Goal: Entertainment & Leisure: Consume media (video, audio)

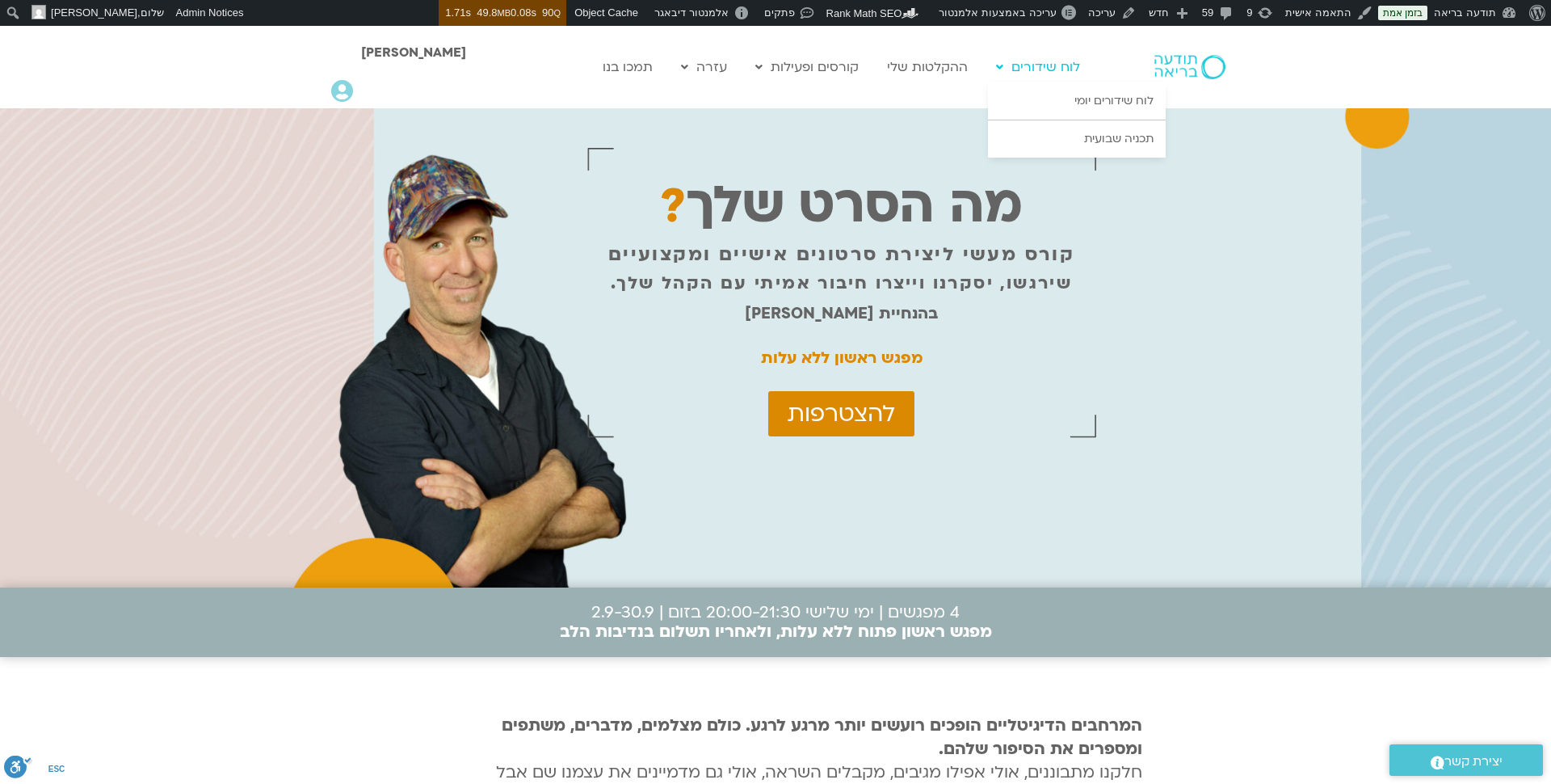
click at [1041, 67] on link "לוח שידורים" at bounding box center [1038, 68] width 100 height 31
click at [1065, 95] on link "לוח שידורים יומי" at bounding box center [1076, 100] width 178 height 37
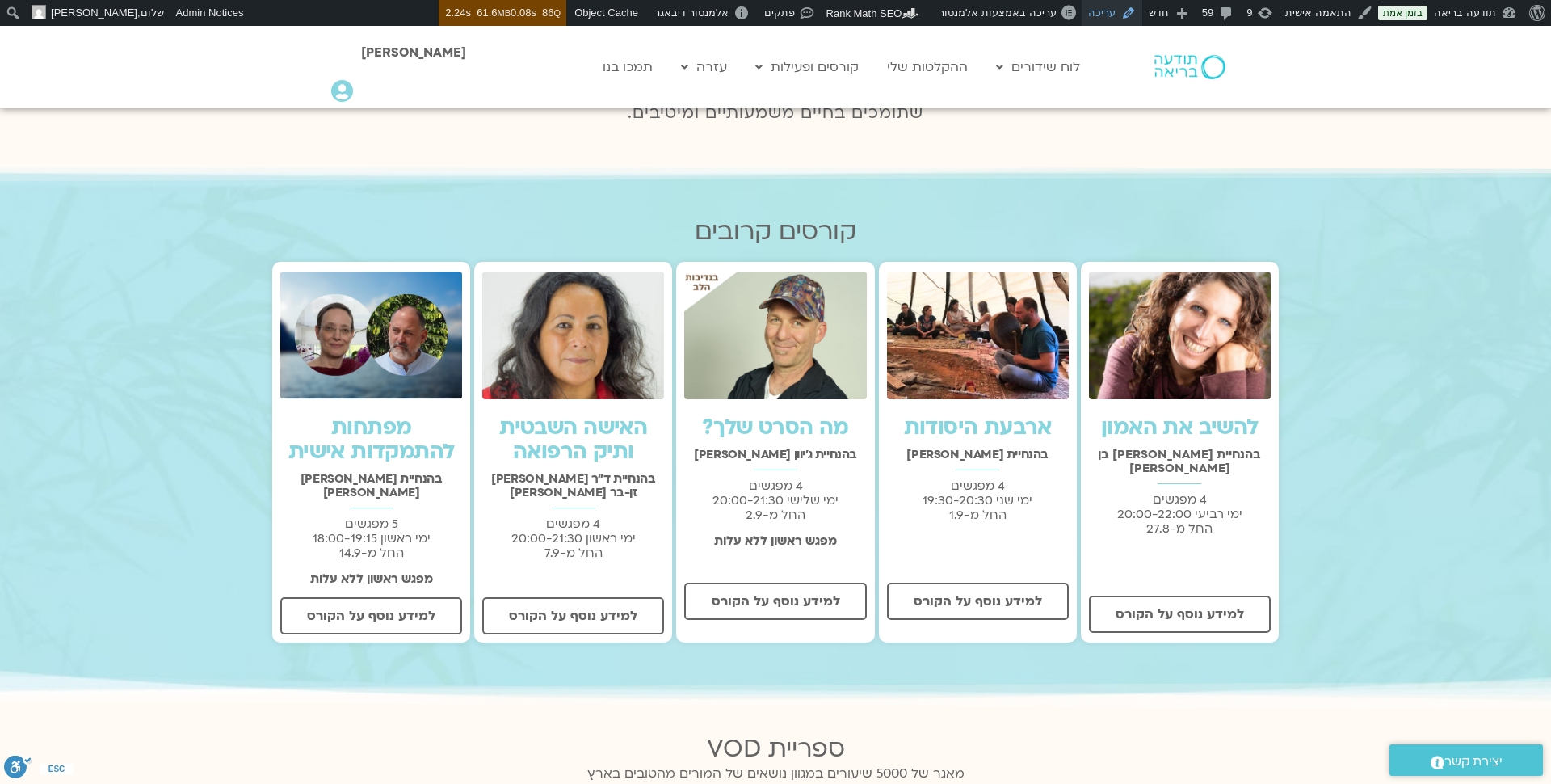
scroll to position [414, 0]
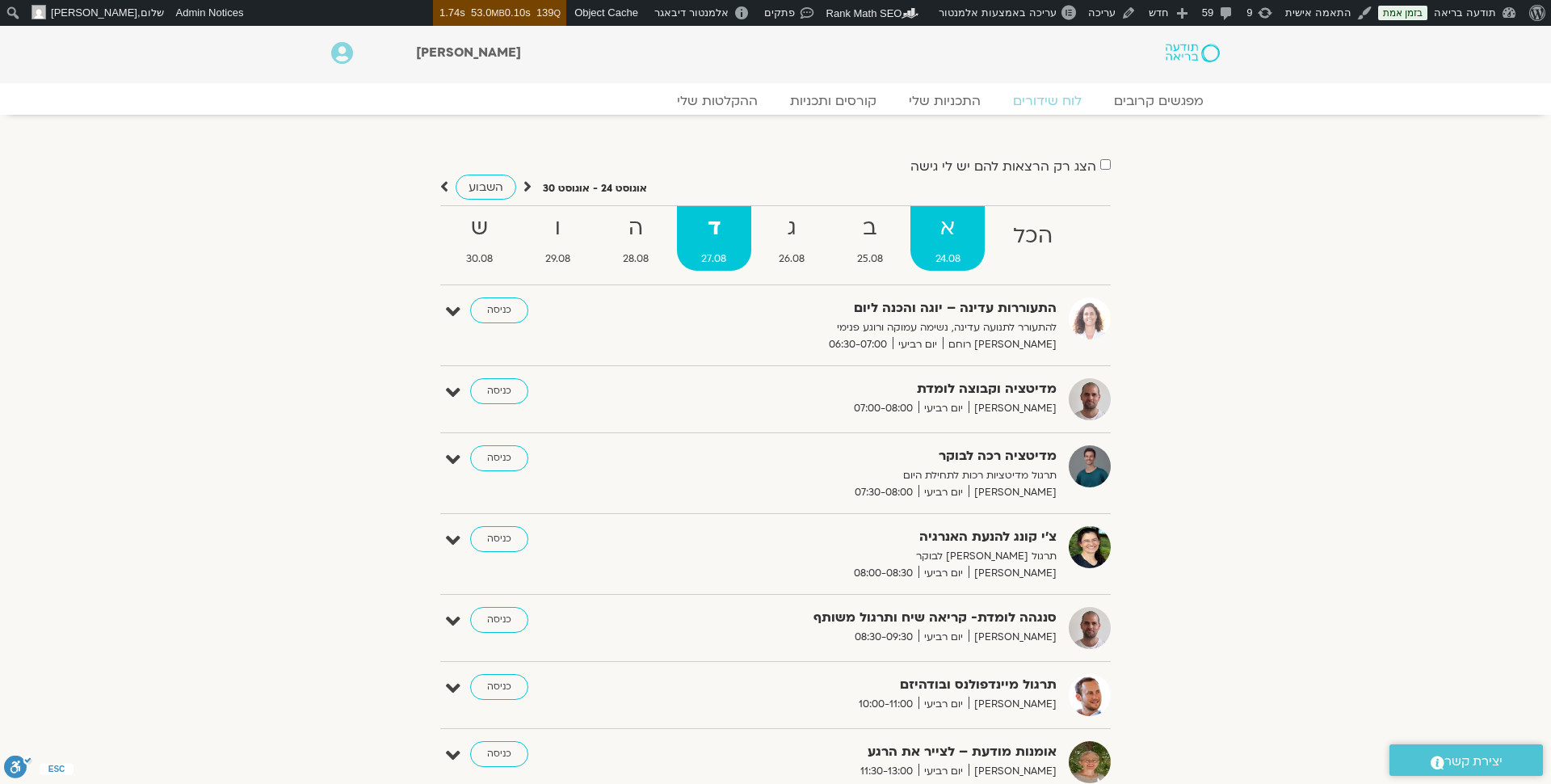
click at [949, 230] on strong "א" at bounding box center [947, 228] width 74 height 37
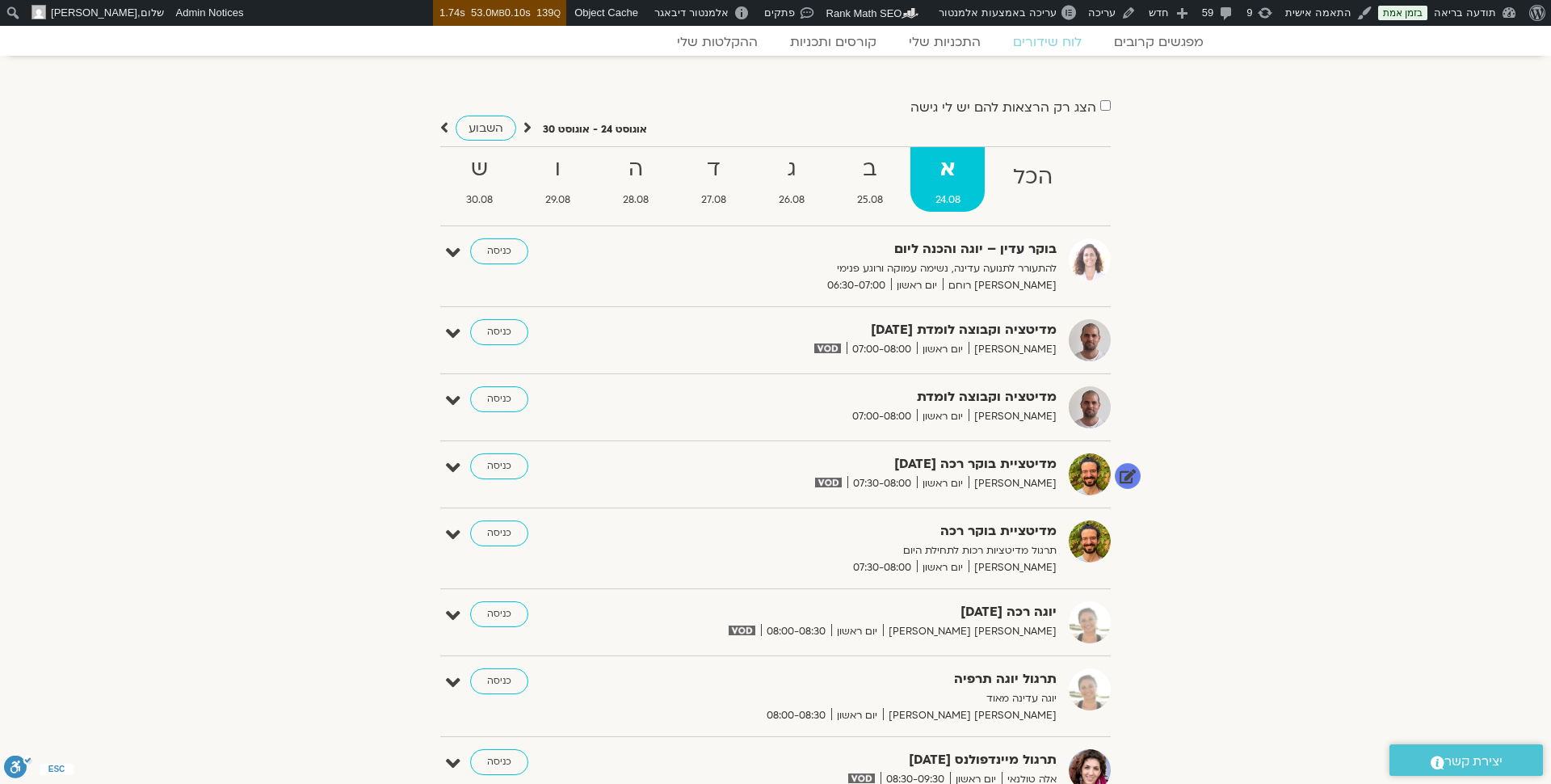
scroll to position [26, 0]
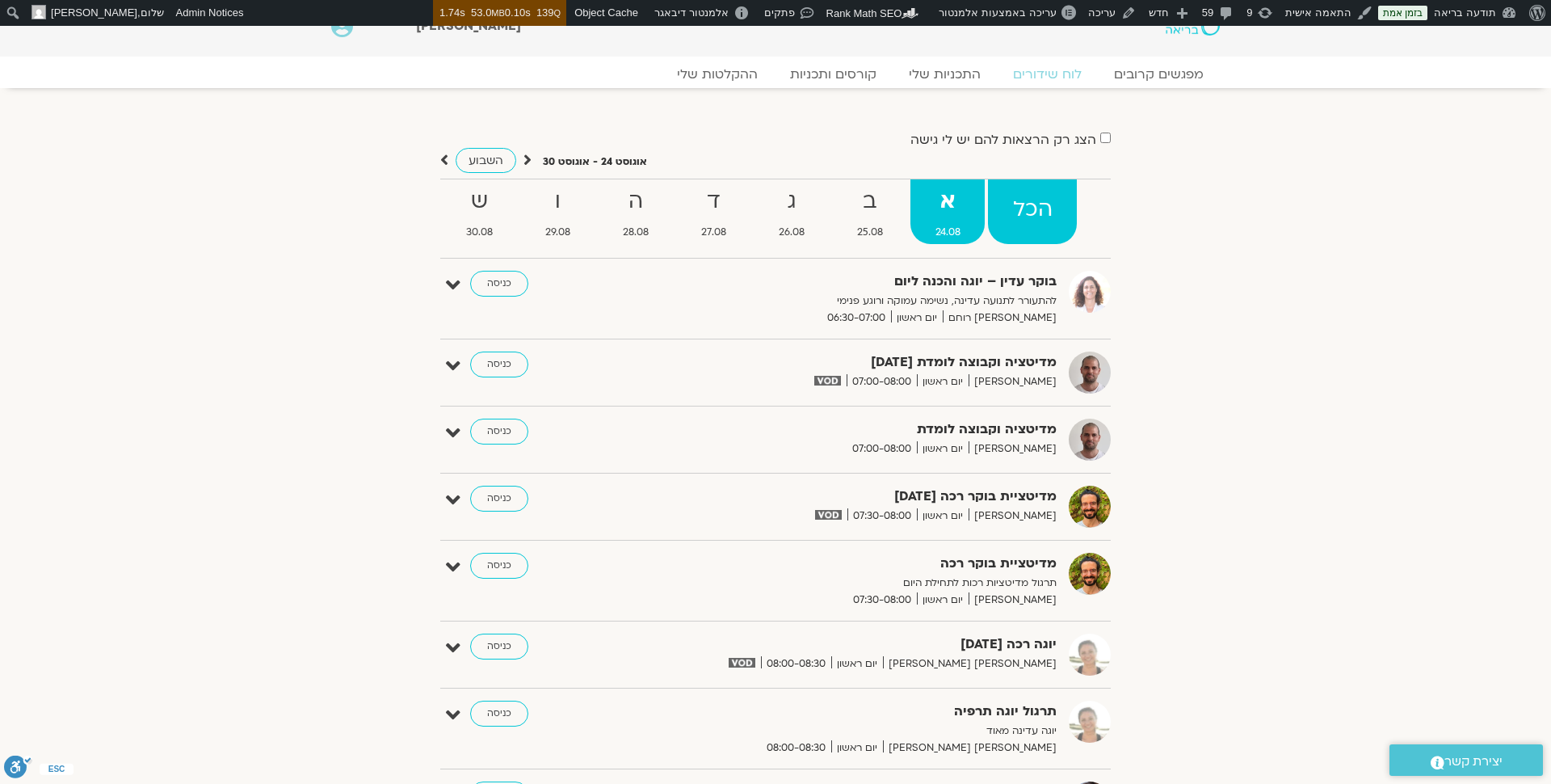
click at [1034, 217] on strong "הכל" at bounding box center [1032, 210] width 89 height 37
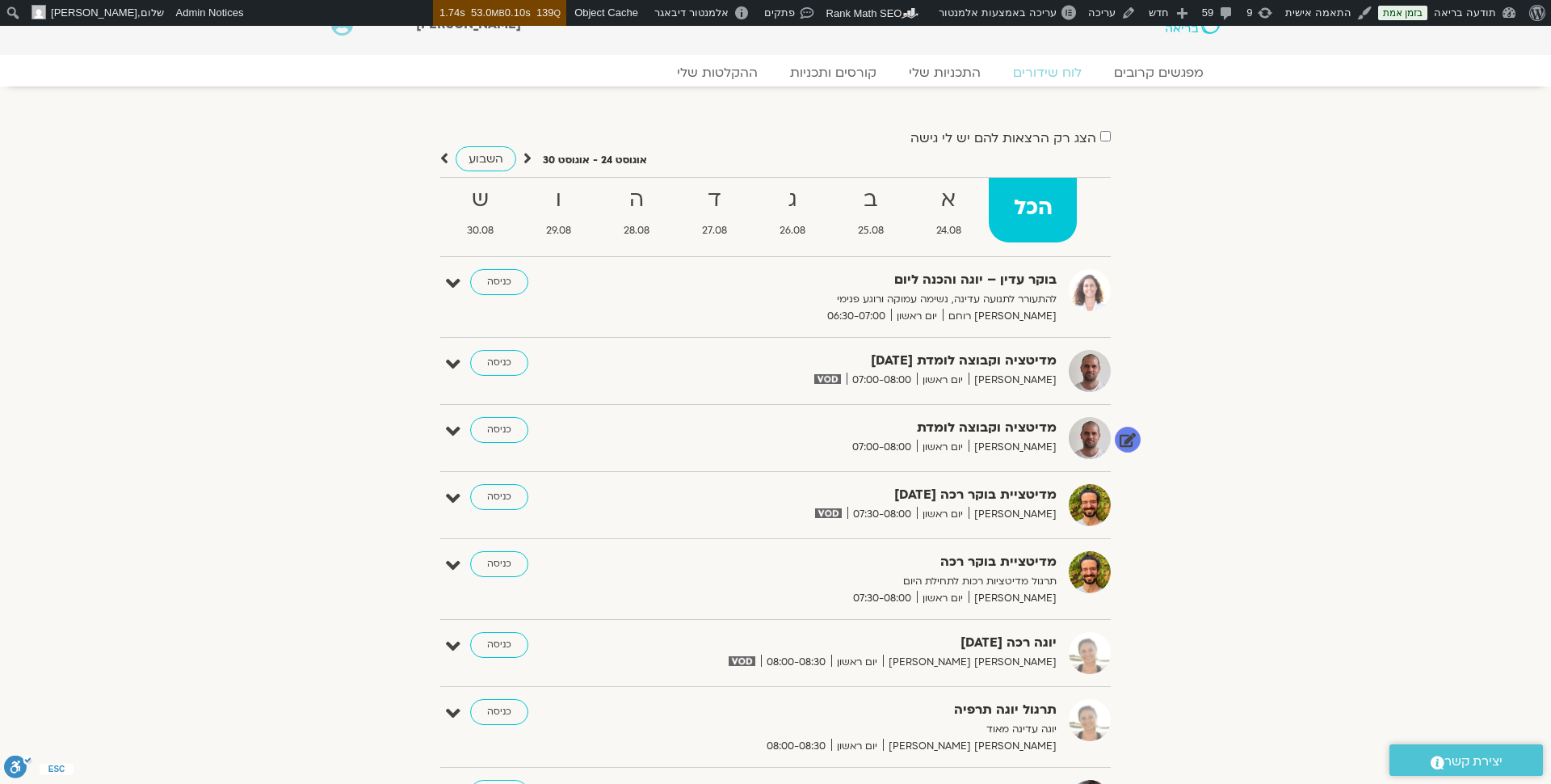
scroll to position [0, 0]
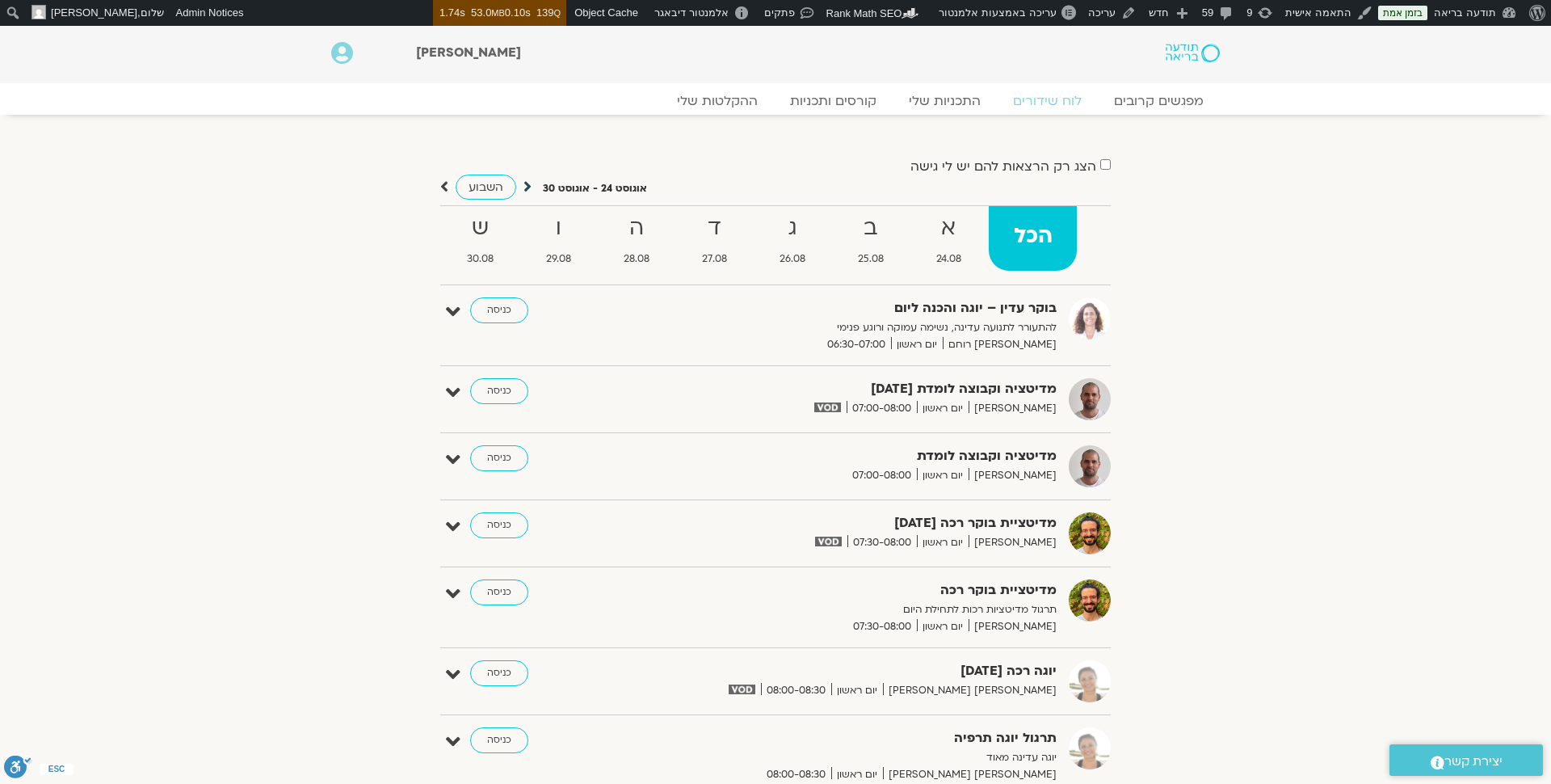
click at [525, 184] on icon at bounding box center [528, 187] width 8 height 16
click at [946, 221] on strong "א" at bounding box center [948, 228] width 74 height 37
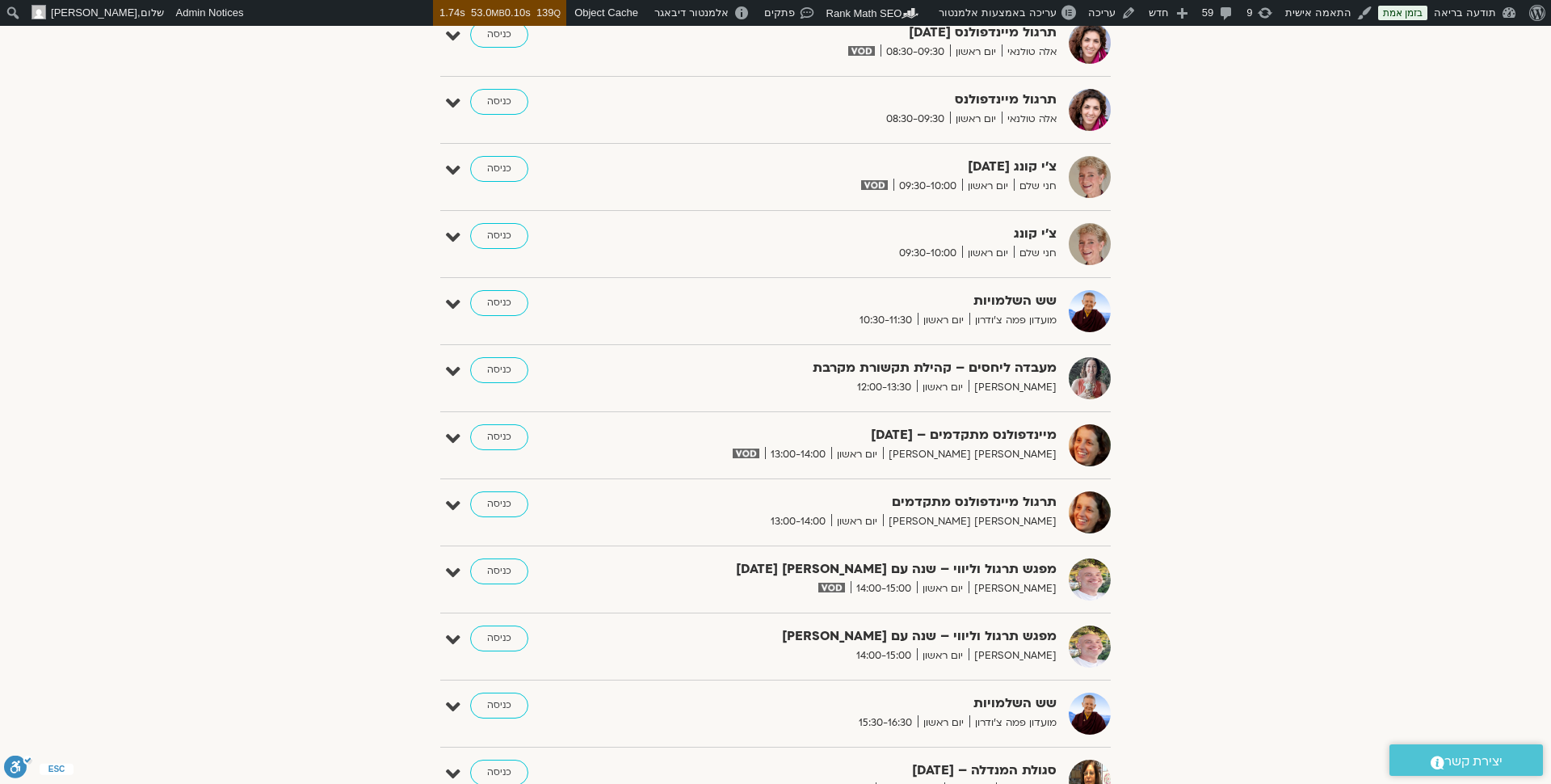
scroll to position [808, 0]
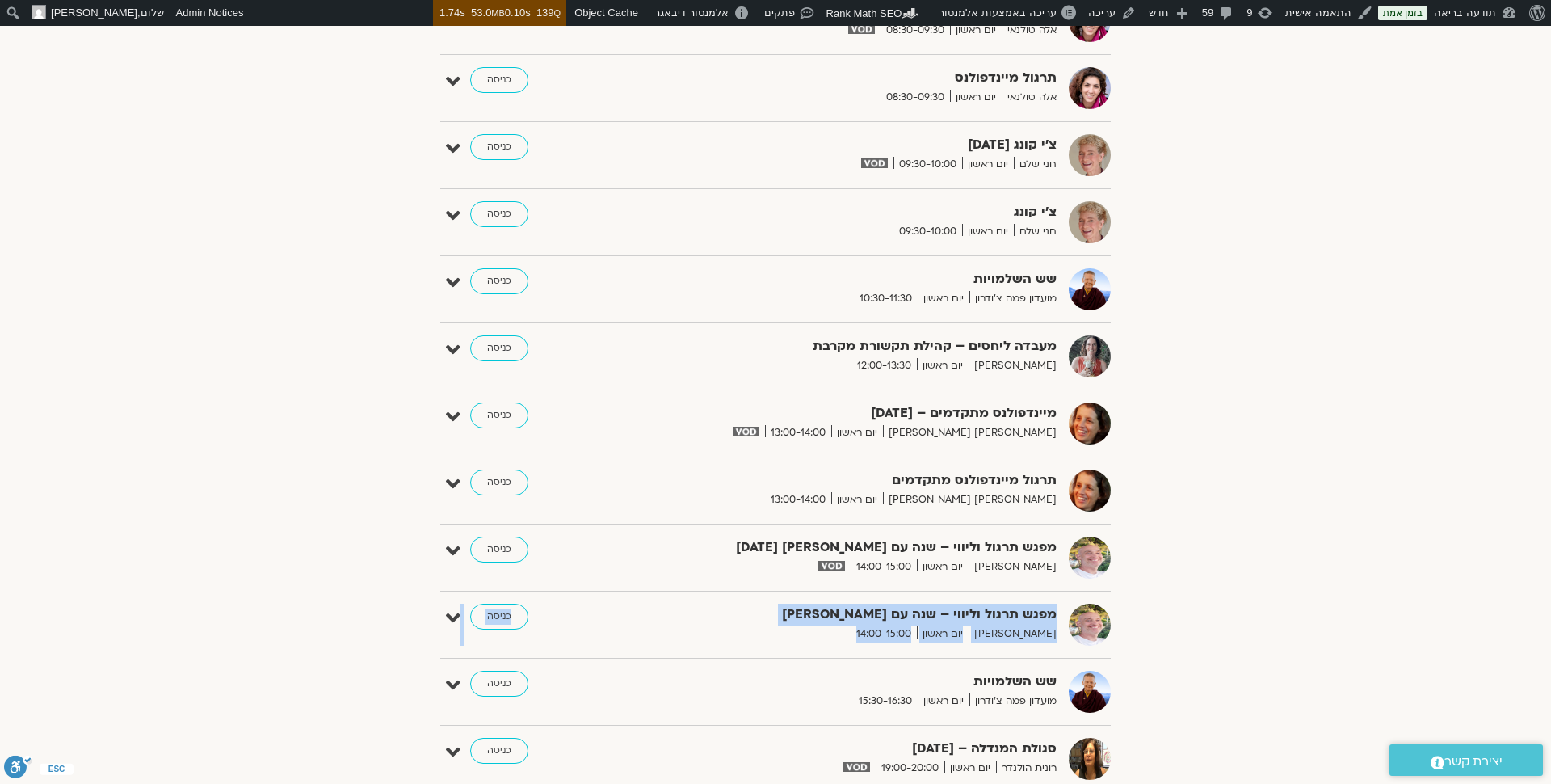
drag, startPoint x: 1055, startPoint y: 608, endPoint x: 869, endPoint y: 653, distance: 191.4
click at [869, 653] on div "בוקר עדין – יוגה והכנה ליום להתעורר לתנועה עדינה, נשימה עמוקה ורוגע פנימי אורנה…" at bounding box center [775, 275] width 671 height 1571
copy div "מפגש תרגול וליווי – שנה עם פמה צ'ודרון רון אלון יום ראשון 14:00-15:00 כניסה ערי…"
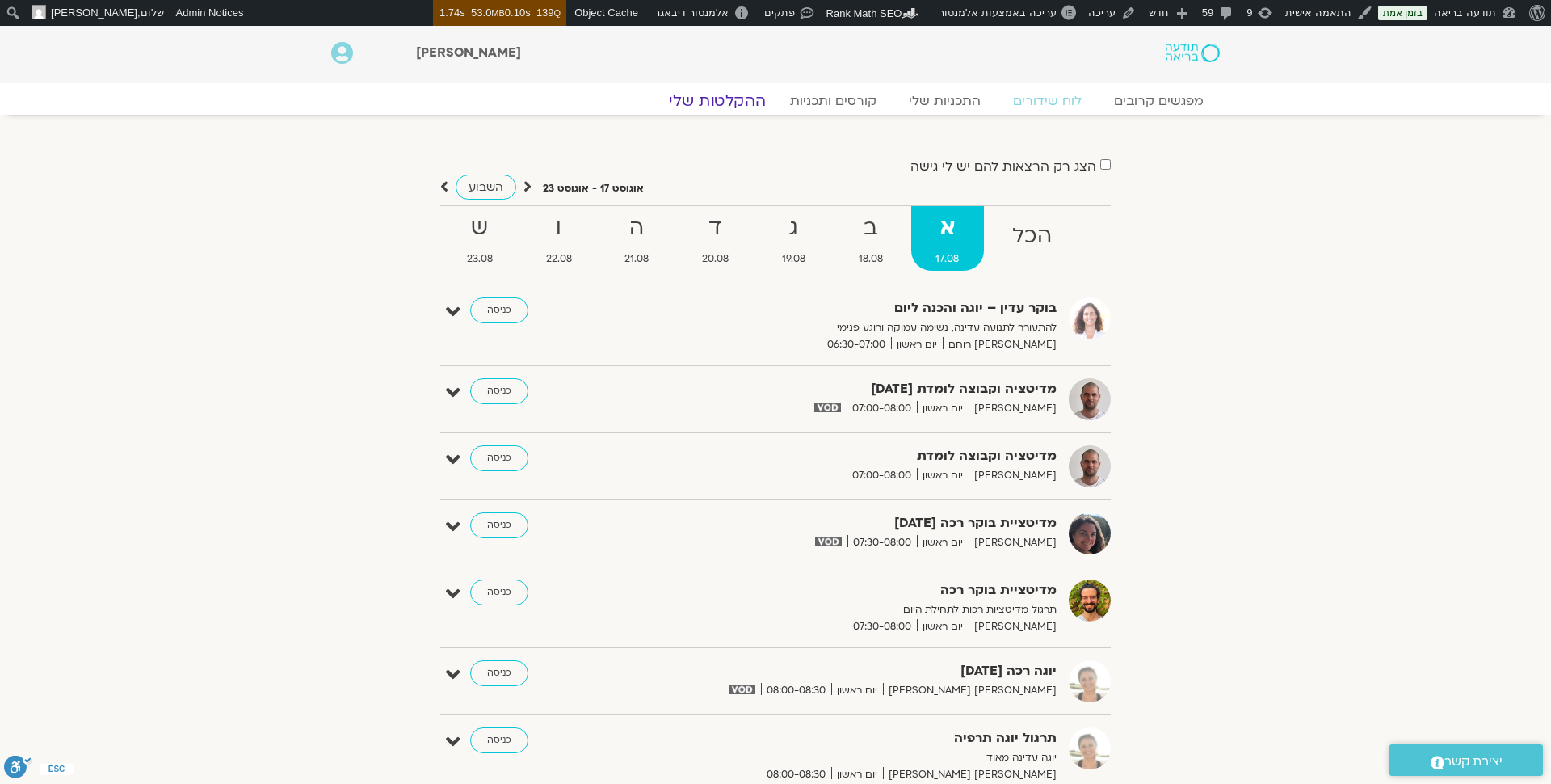
click at [739, 101] on link "ההקלטות שלי" at bounding box center [718, 100] width 136 height 19
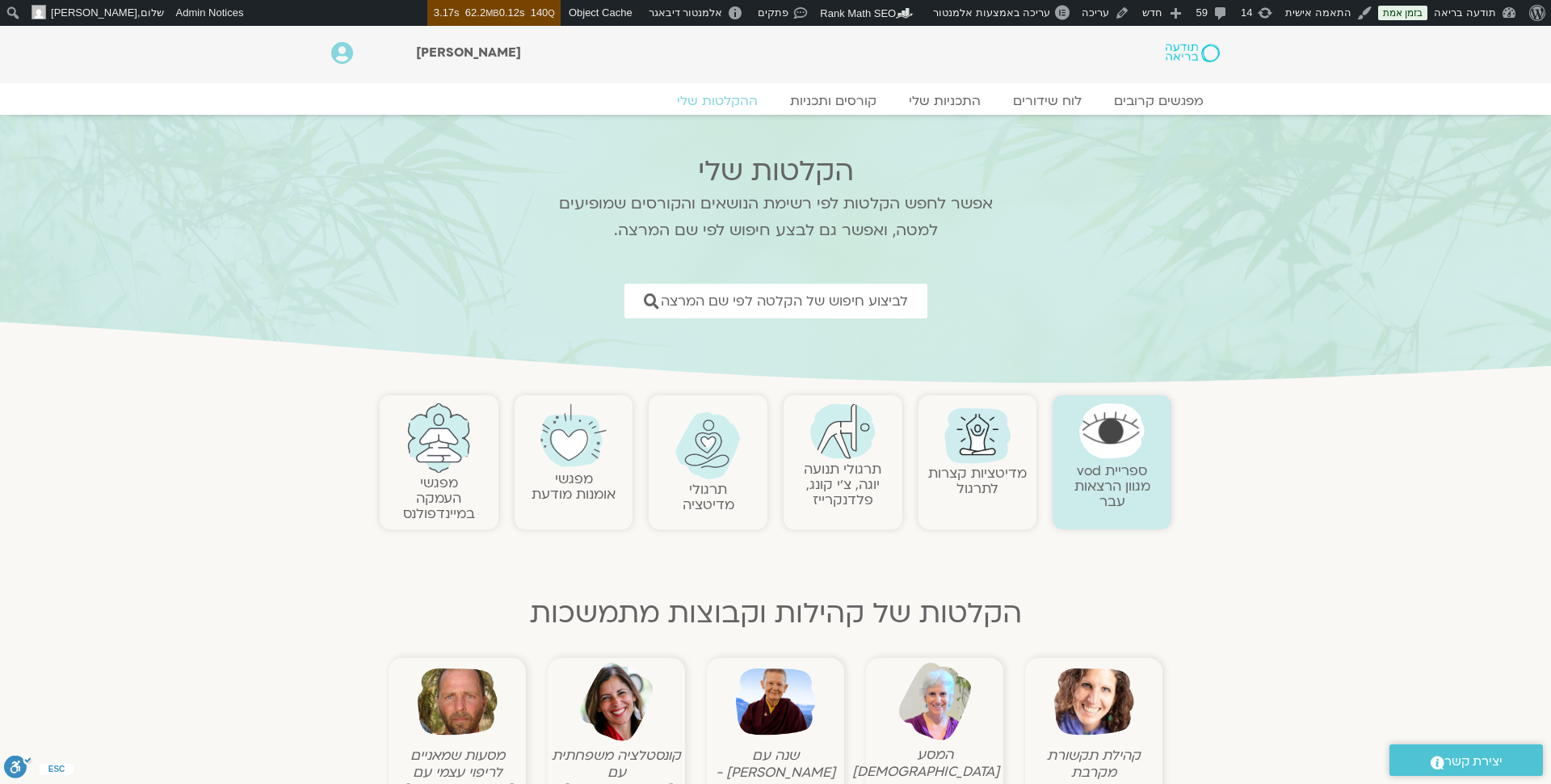
click at [427, 489] on link "מפגשי העמקה במיינדפולנס" at bounding box center [439, 498] width 72 height 49
click at [443, 434] on img at bounding box center [439, 438] width 66 height 69
click at [783, 699] on img at bounding box center [776, 702] width 80 height 80
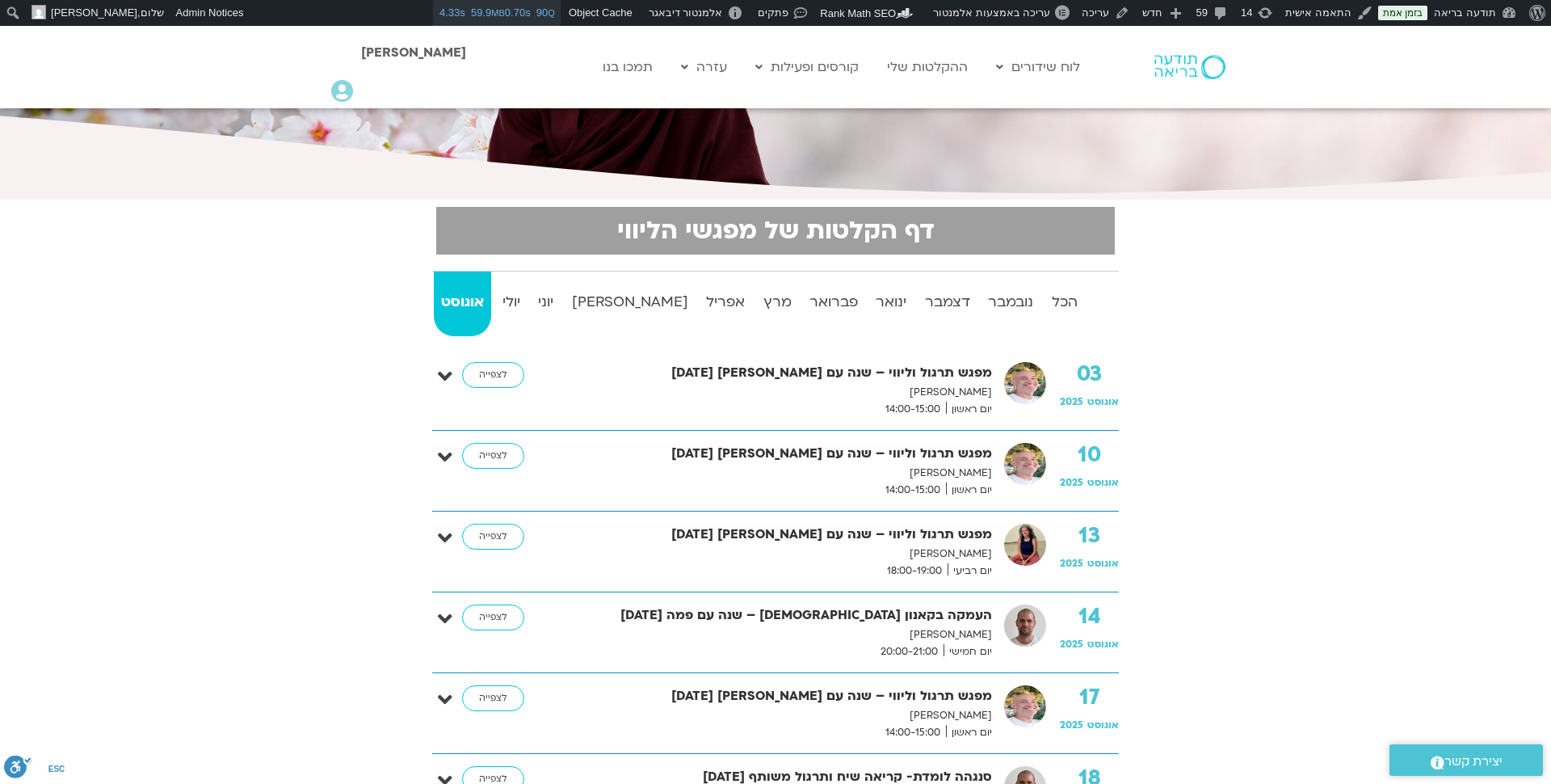
scroll to position [263, 0]
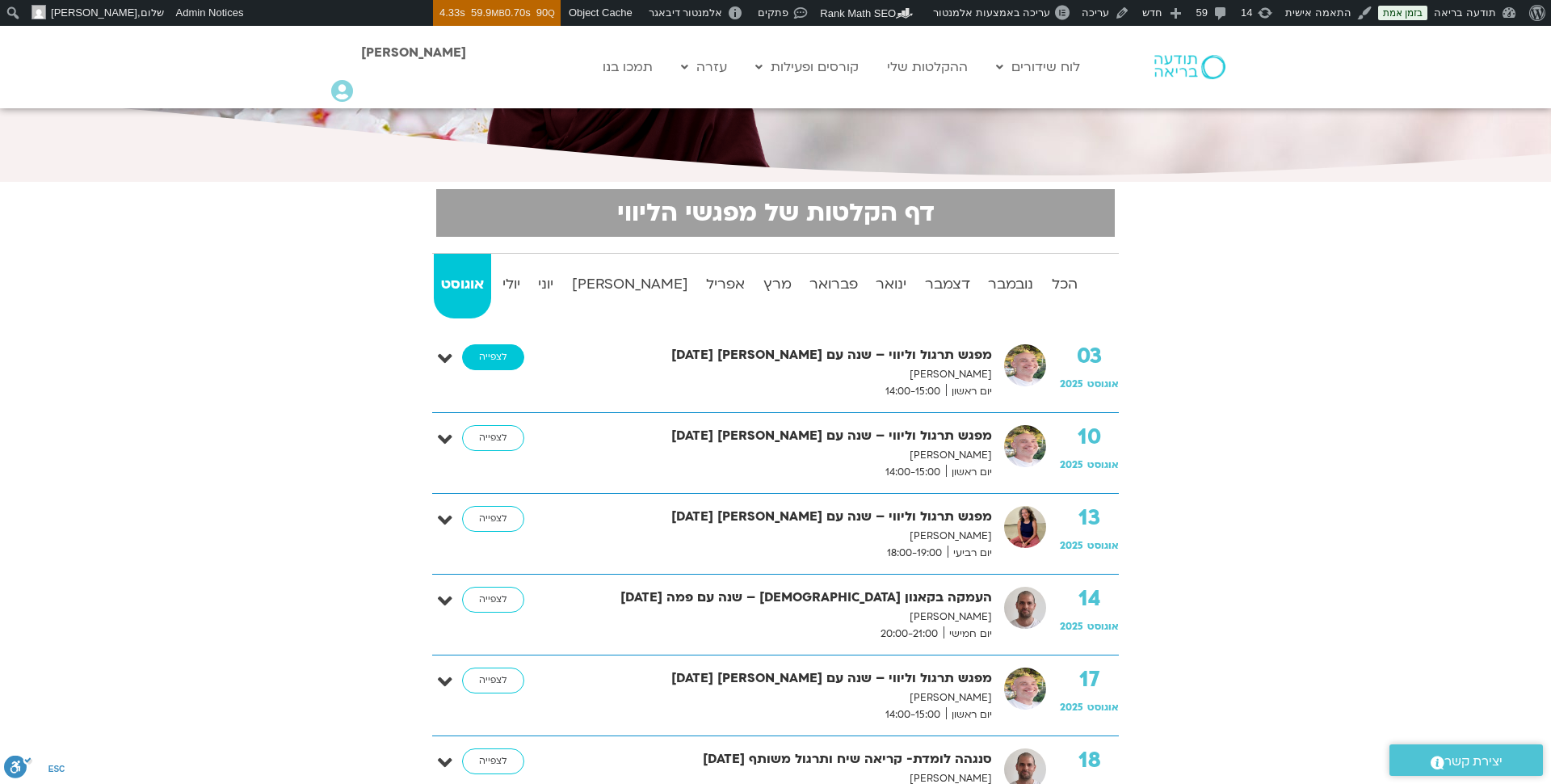
click at [492, 359] on link "לצפייה" at bounding box center [493, 357] width 62 height 26
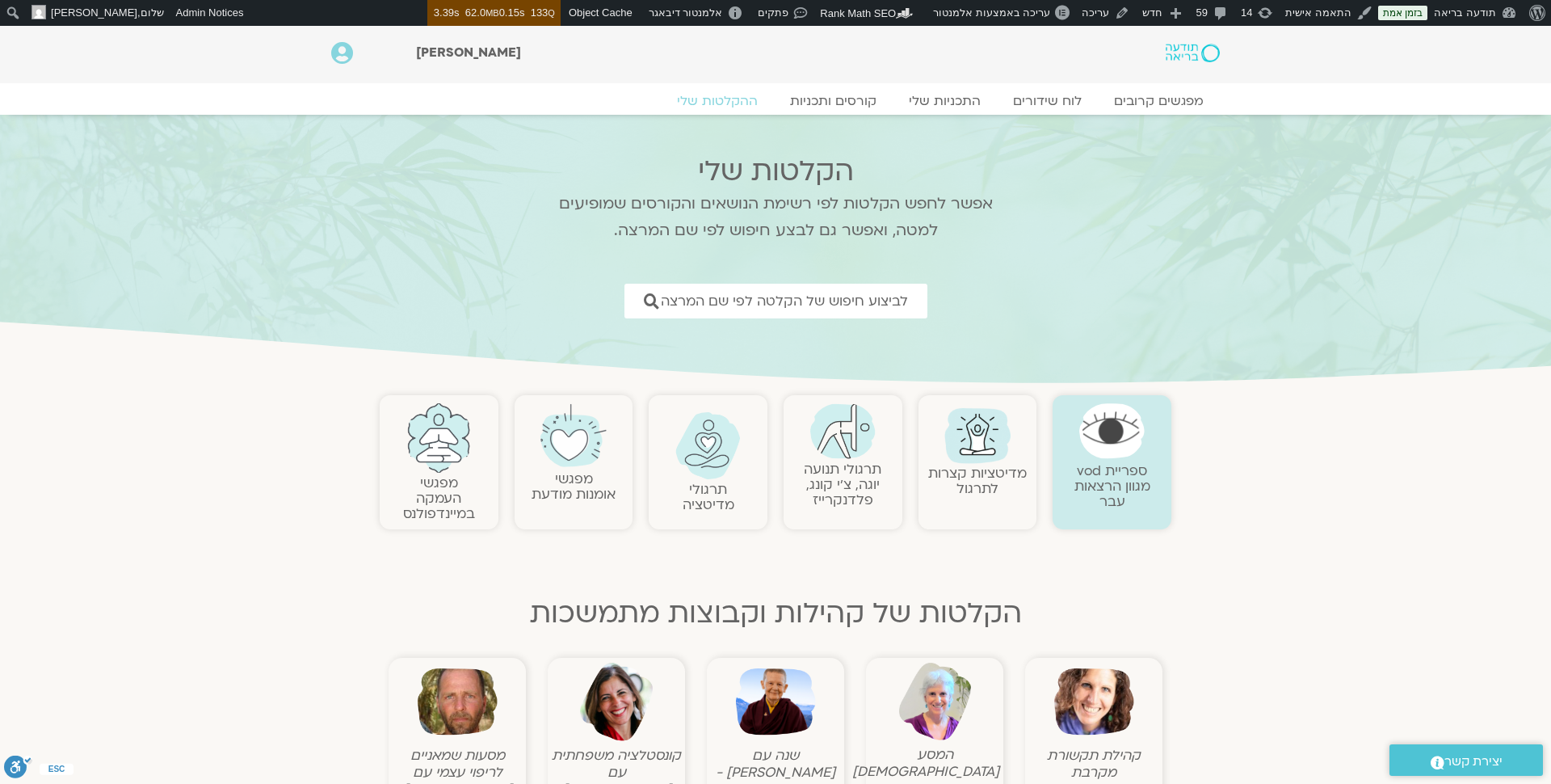
click at [767, 674] on img at bounding box center [776, 702] width 80 height 80
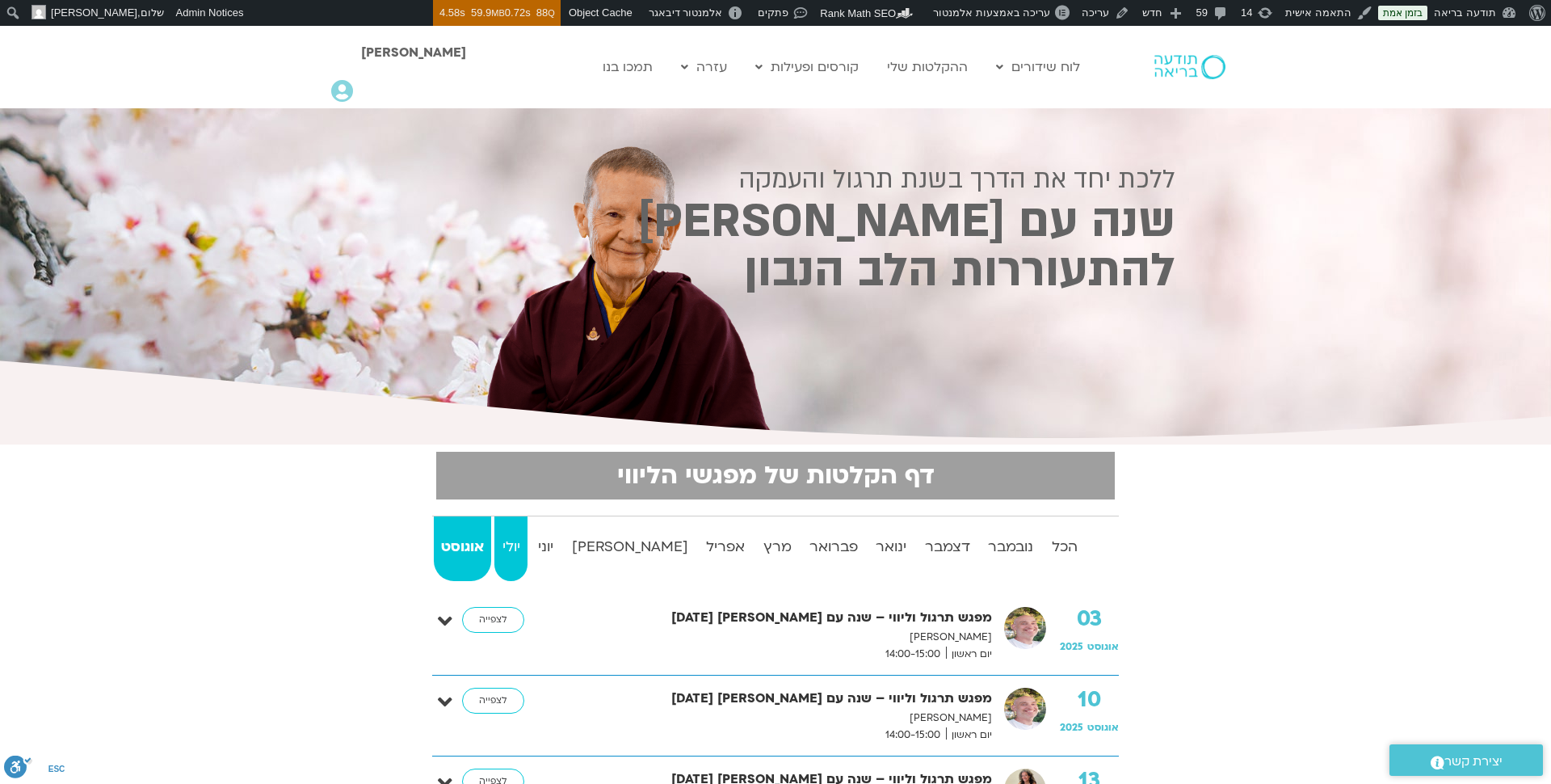
click at [527, 543] on strong "יולי" at bounding box center [510, 547] width 32 height 25
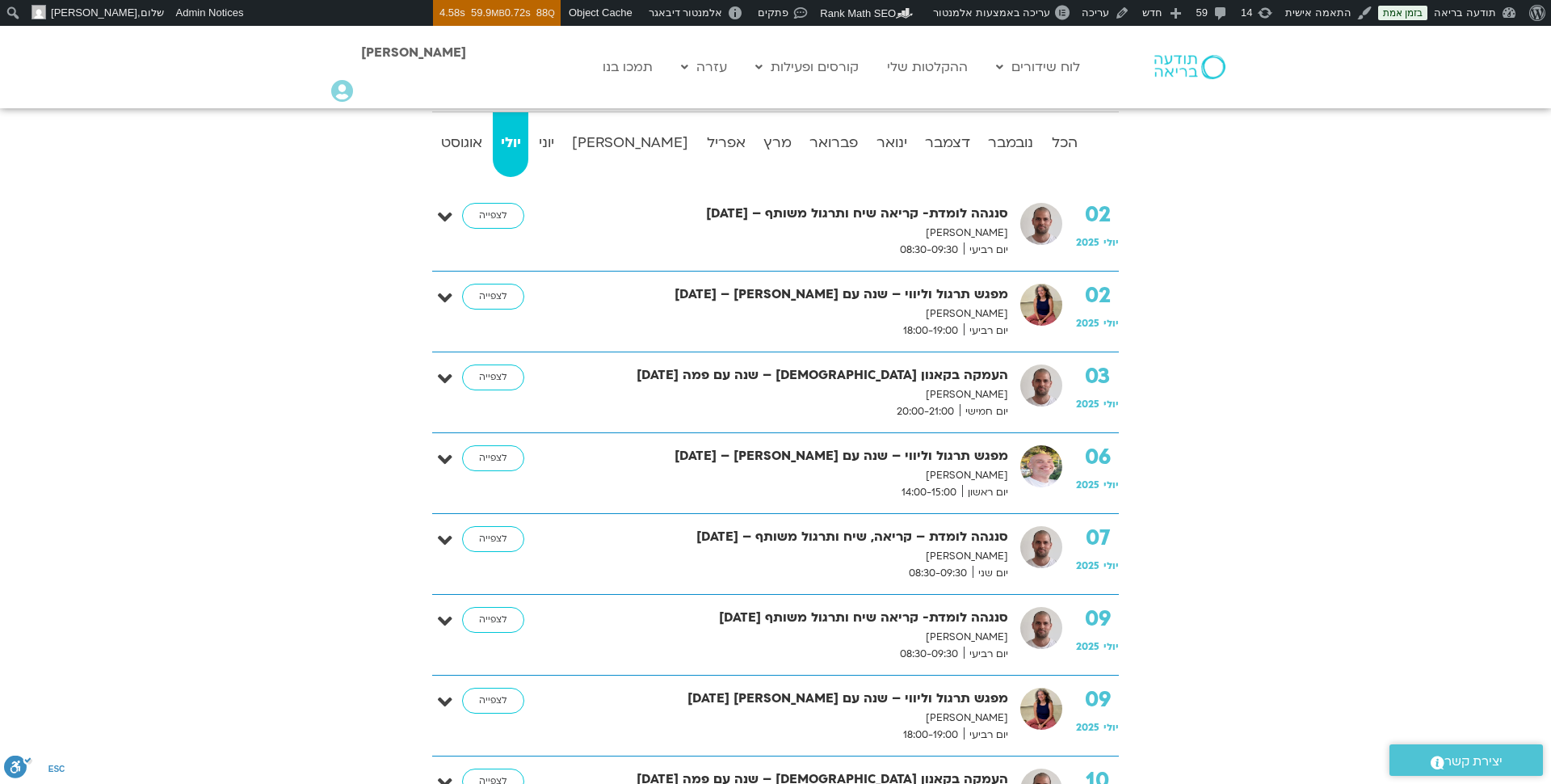
scroll to position [410, 0]
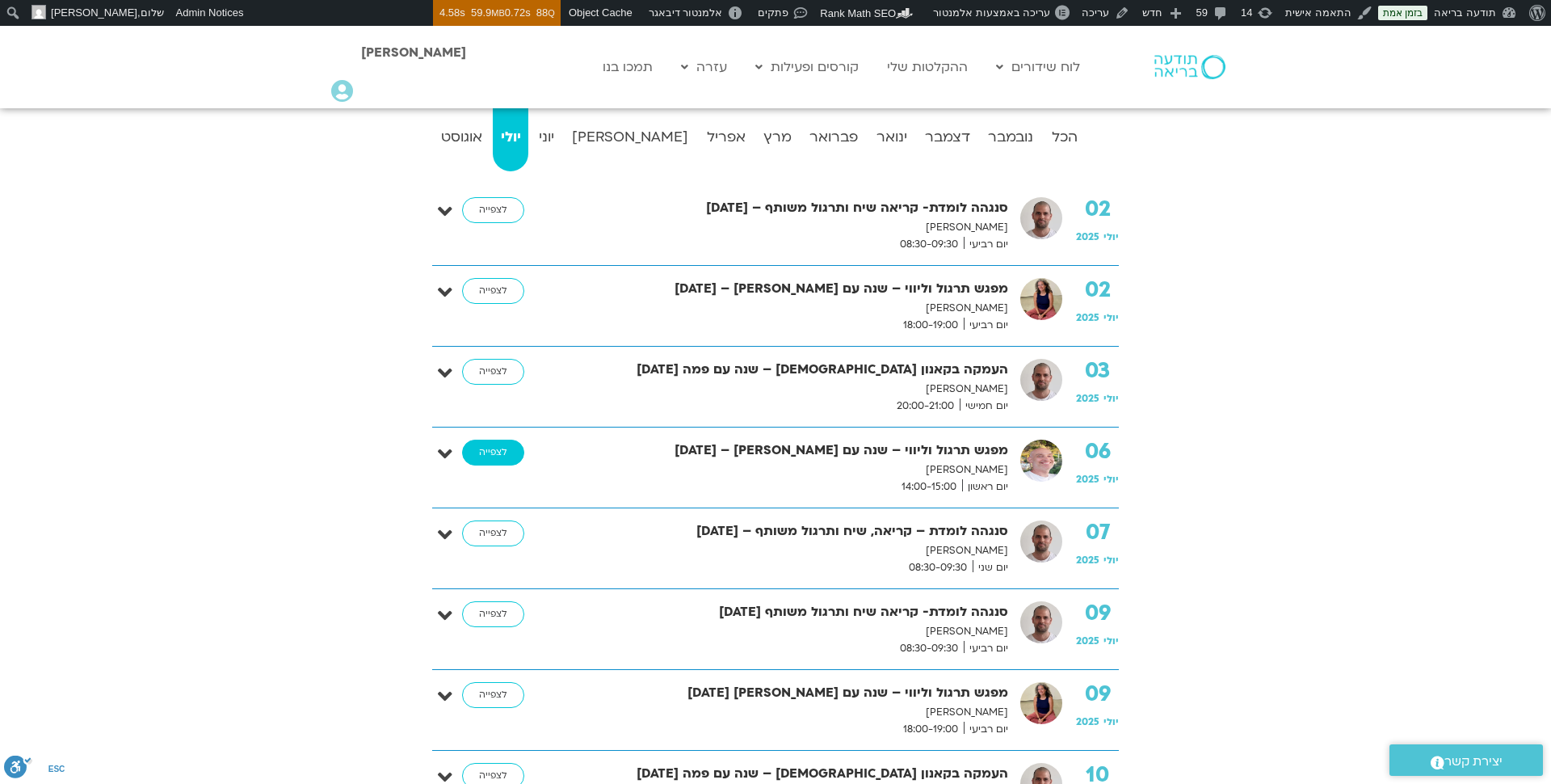
click at [489, 452] on link "לצפייה" at bounding box center [493, 452] width 62 height 26
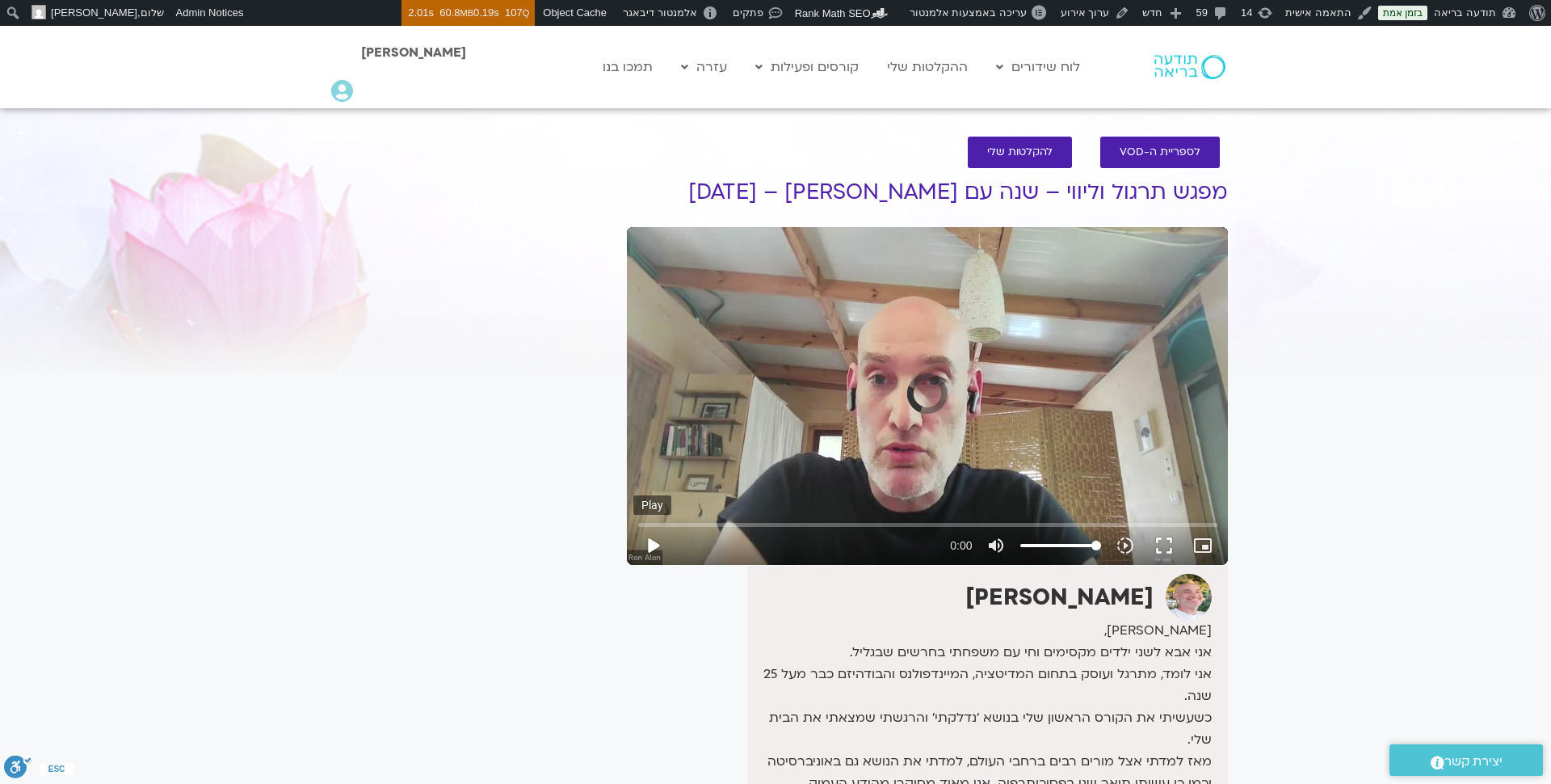
click at [649, 540] on button "play_arrow" at bounding box center [653, 545] width 38 height 38
click at [652, 547] on button "play_arrow" at bounding box center [653, 545] width 38 height 38
click at [674, 527] on input "Seek" at bounding box center [927, 524] width 580 height 10
click at [647, 525] on input "Seek" at bounding box center [927, 524] width 580 height 10
click at [1173, 547] on button "fullscreen" at bounding box center [1164, 545] width 38 height 38
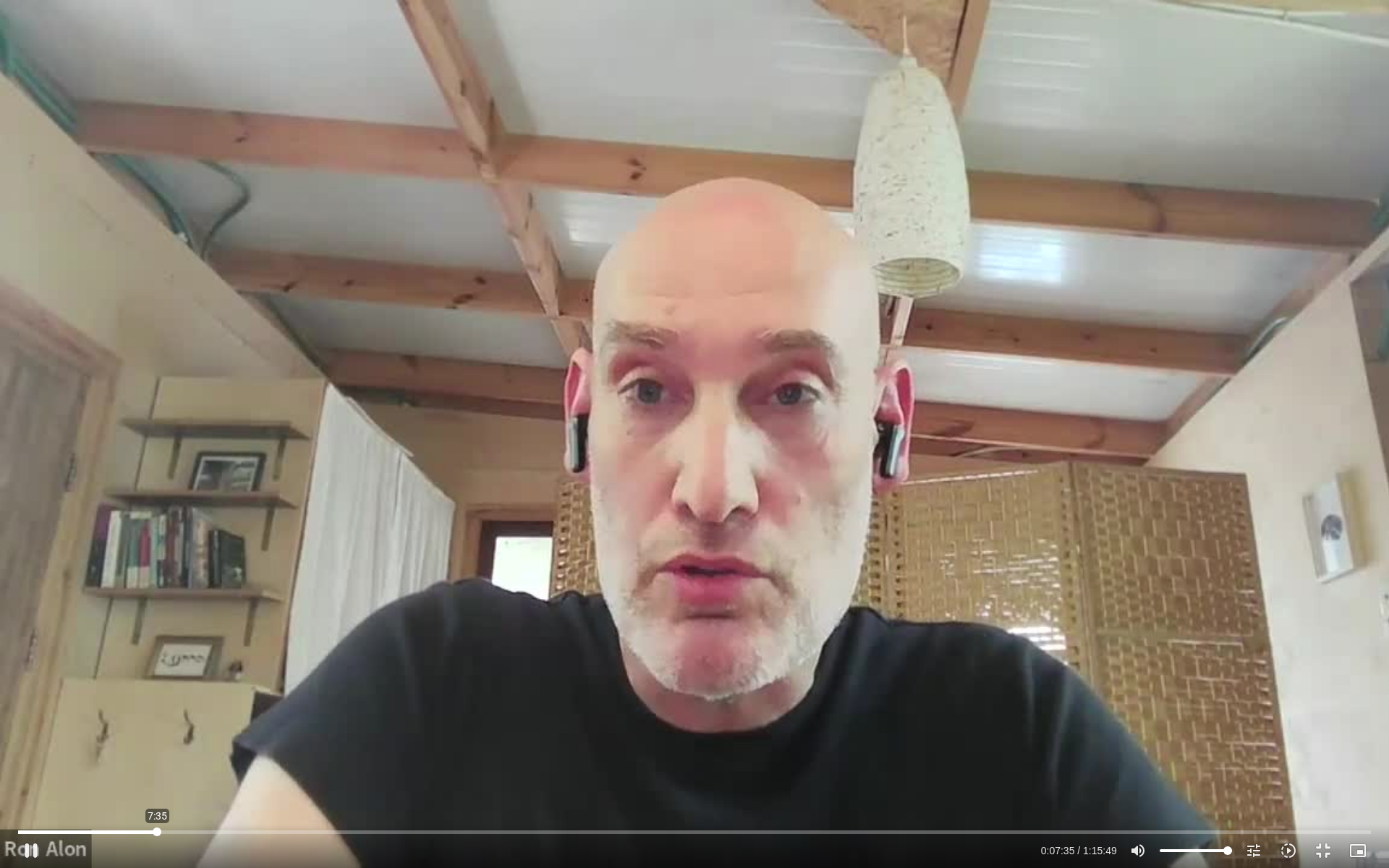
click at [157, 701] on input "Seek" at bounding box center [694, 832] width 1353 height 9
click at [502, 701] on input "Seek" at bounding box center [694, 832] width 1353 height 9
click at [446, 701] on input "Seek" at bounding box center [694, 832] width 1353 height 9
click at [394, 701] on input "Seek" at bounding box center [694, 832] width 1353 height 9
click at [432, 701] on input "Seek" at bounding box center [694, 832] width 1353 height 9
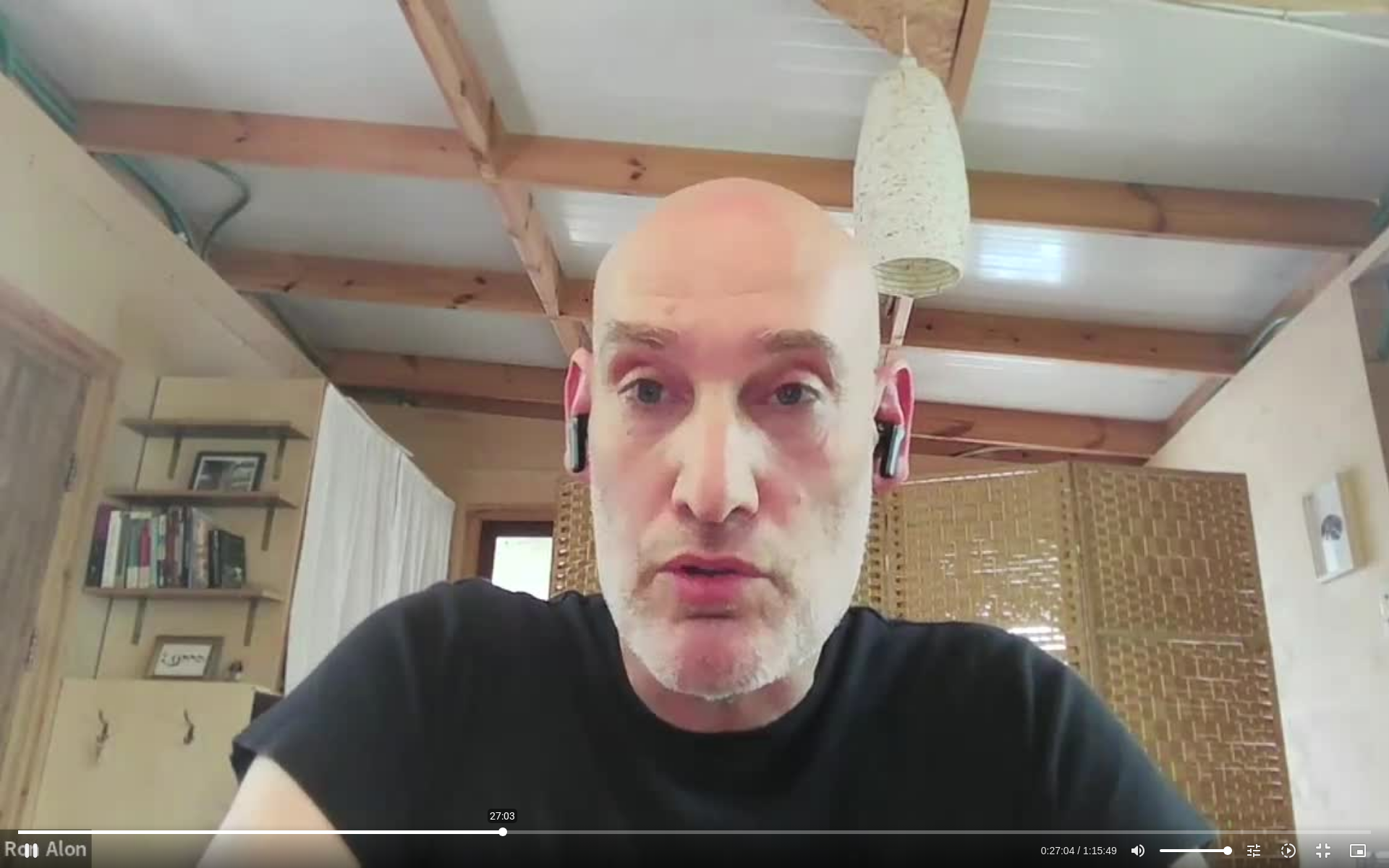
click at [502, 701] on input "Seek" at bounding box center [694, 832] width 1353 height 9
click at [549, 701] on input "Seek" at bounding box center [694, 832] width 1353 height 9
click at [624, 701] on input "Seek" at bounding box center [694, 832] width 1353 height 9
click at [713, 701] on input "Seek" at bounding box center [694, 832] width 1353 height 9
click at [700, 701] on input "Seek" at bounding box center [694, 832] width 1353 height 9
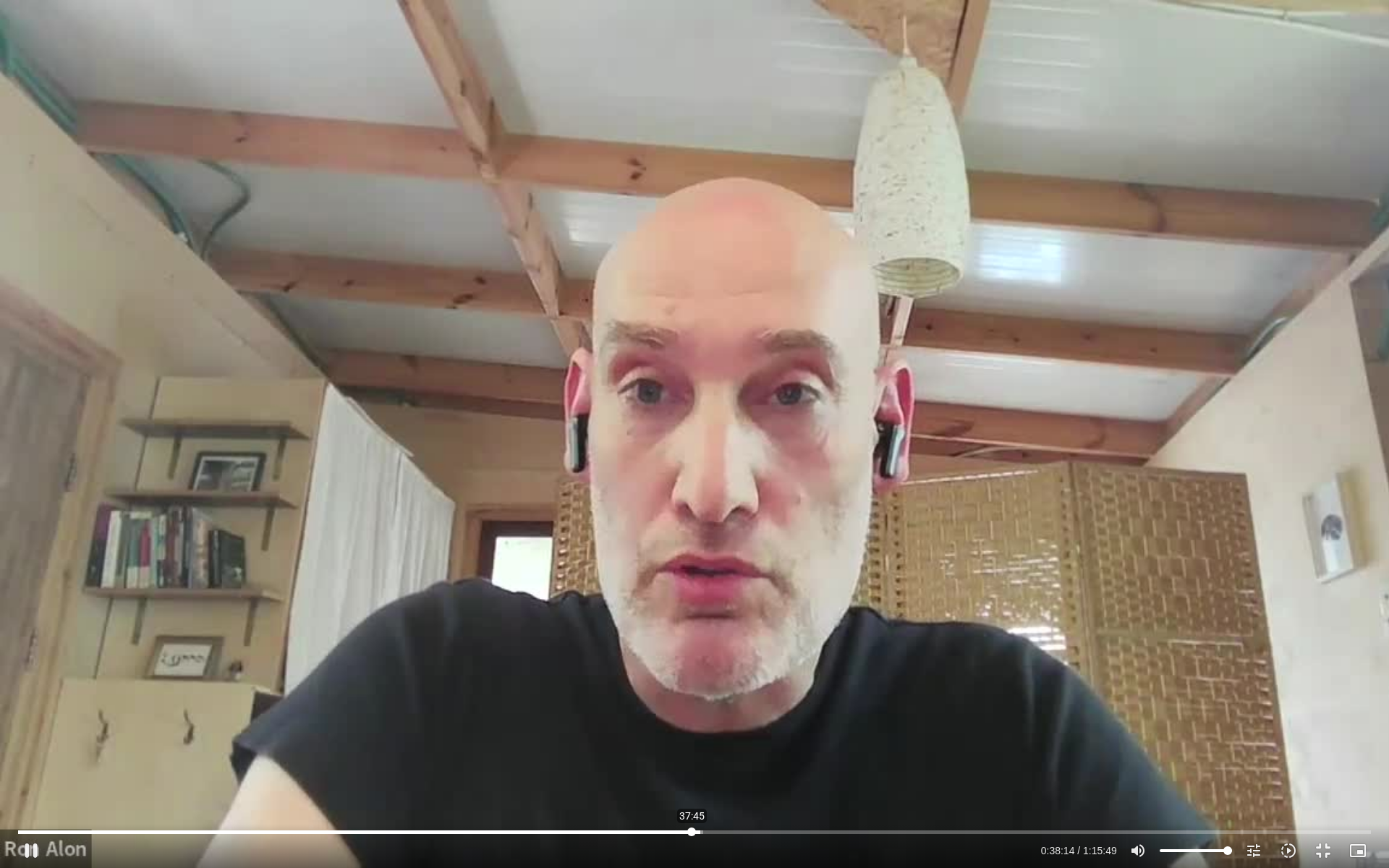
click at [692, 701] on input "Seek" at bounding box center [694, 832] width 1353 height 9
click at [695, 701] on input "Seek" at bounding box center [694, 832] width 1353 height 9
click at [701, 701] on input "Seek" at bounding box center [694, 832] width 1353 height 9
click at [708, 701] on input "Seek" at bounding box center [694, 832] width 1353 height 9
click at [1193, 701] on input "Seek" at bounding box center [694, 832] width 1353 height 9
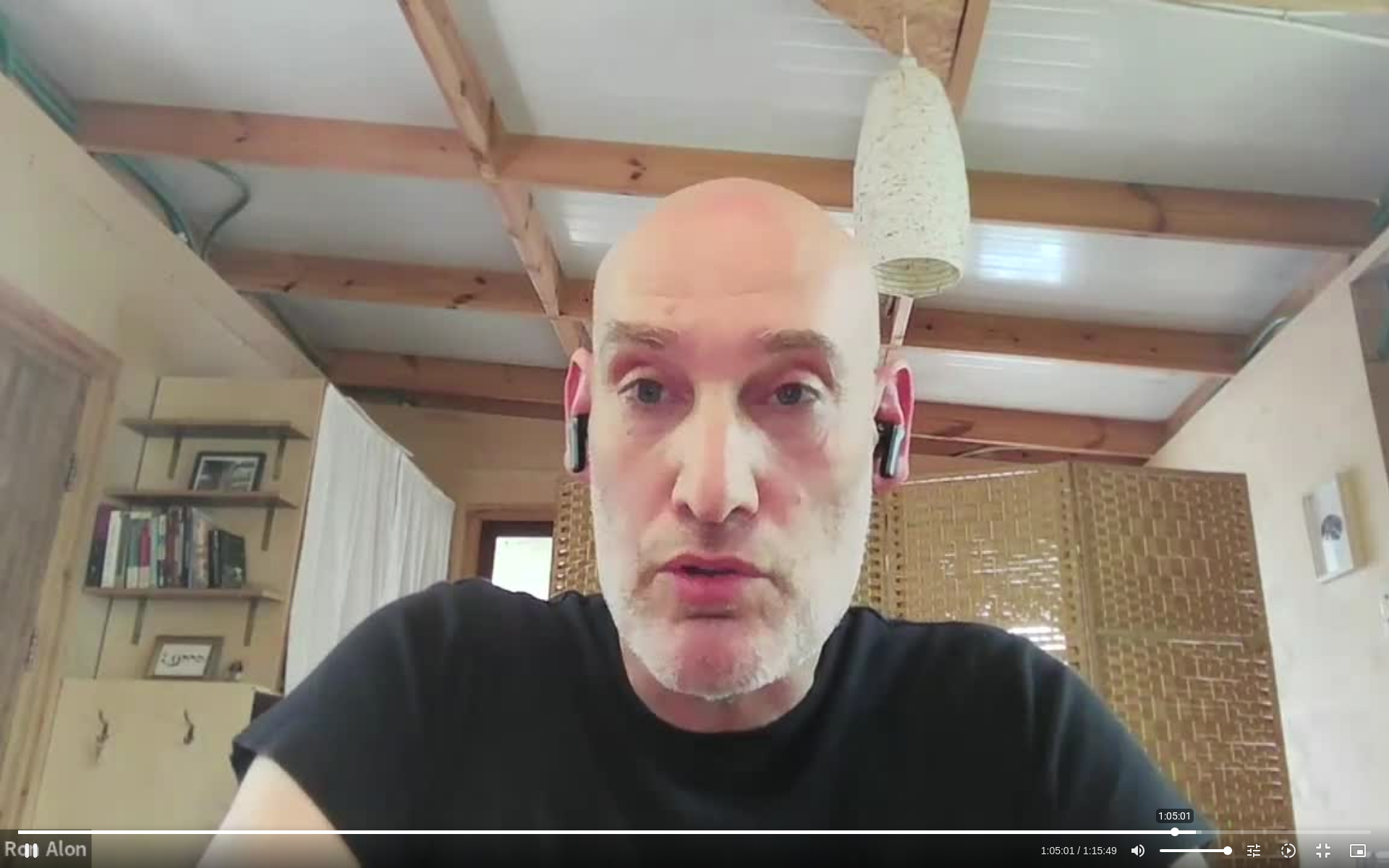
click at [1175, 701] on input "Seek" at bounding box center [694, 832] width 1353 height 9
click at [1049, 701] on input "Seek" at bounding box center [694, 832] width 1353 height 9
click at [1029, 701] on input "Seek" at bounding box center [694, 832] width 1353 height 9
click at [988, 701] on input "Seek" at bounding box center [694, 832] width 1353 height 9
click at [1000, 701] on input "Seek" at bounding box center [694, 832] width 1353 height 9
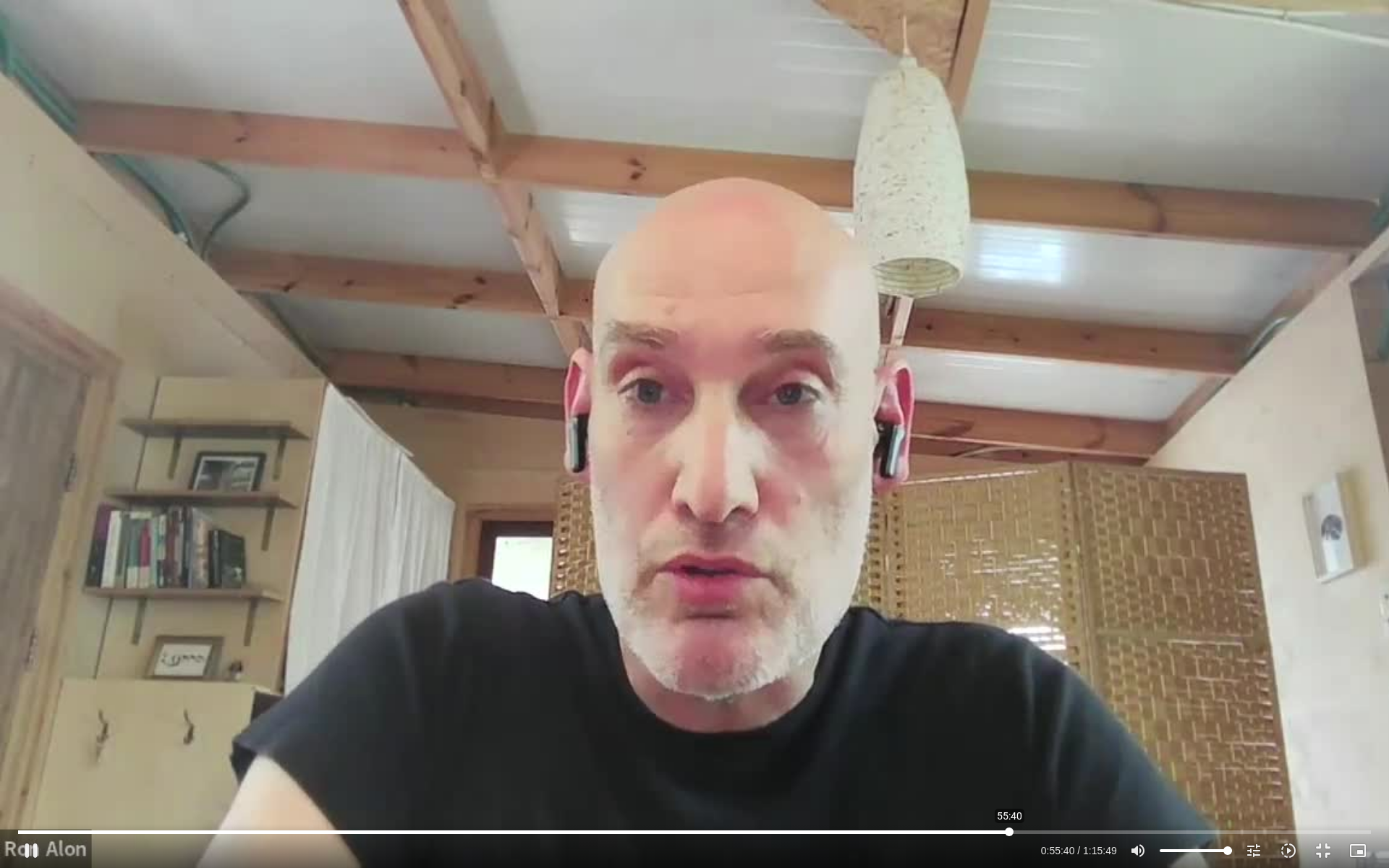
click at [1010, 701] on input "Seek" at bounding box center [694, 832] width 1353 height 9
click at [1019, 701] on input "Seek" at bounding box center [694, 832] width 1353 height 9
click at [1029, 701] on input "Seek" at bounding box center [694, 832] width 1353 height 9
click at [1038, 701] on input "Seek" at bounding box center [694, 832] width 1353 height 9
click at [1048, 701] on input "Seek" at bounding box center [694, 832] width 1353 height 9
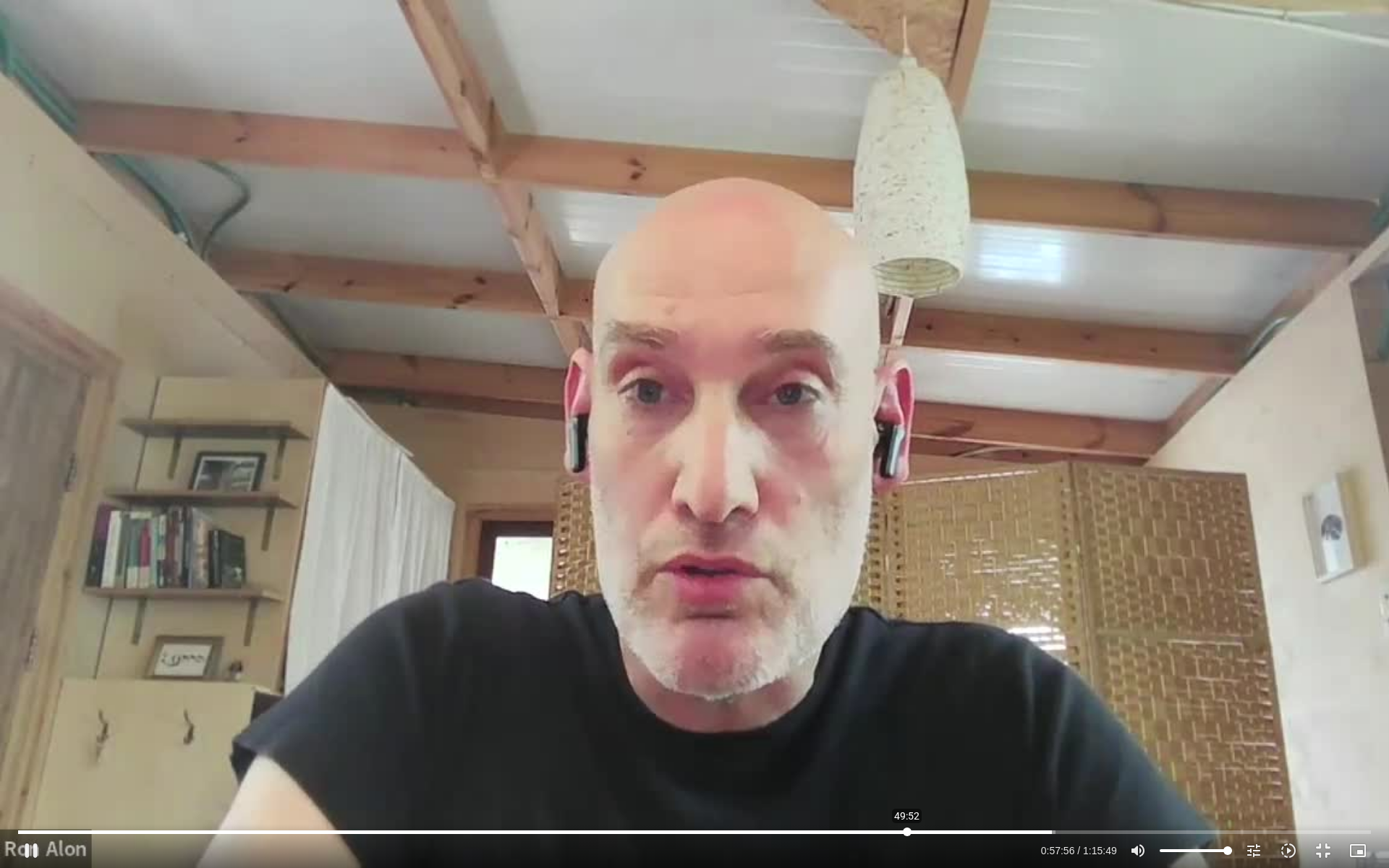
click at [907, 701] on input "Seek" at bounding box center [694, 832] width 1353 height 9
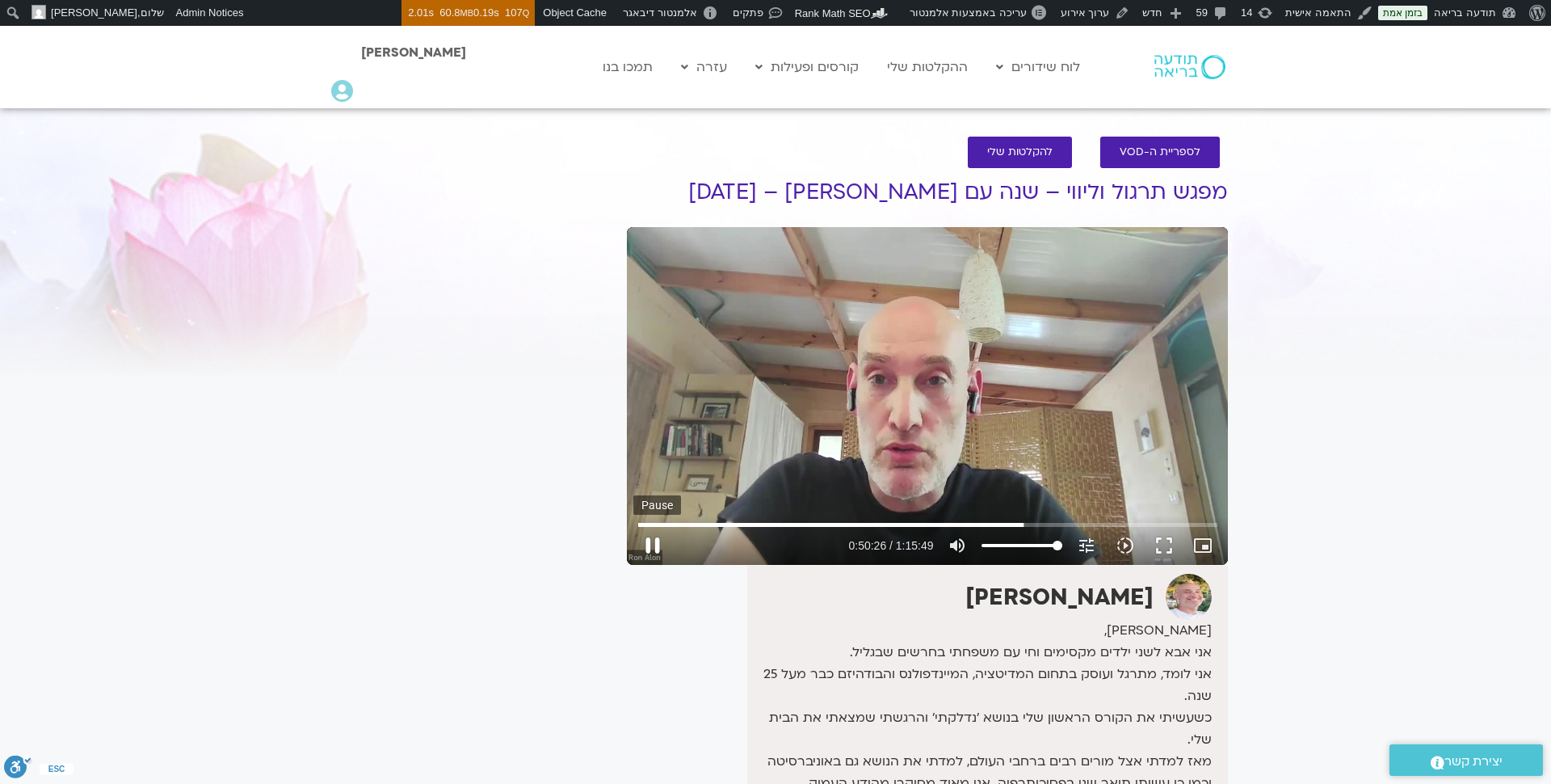
click at [650, 546] on button "pause" at bounding box center [653, 545] width 38 height 38
type input "3026.72211"
